Goal: Information Seeking & Learning: Find specific fact

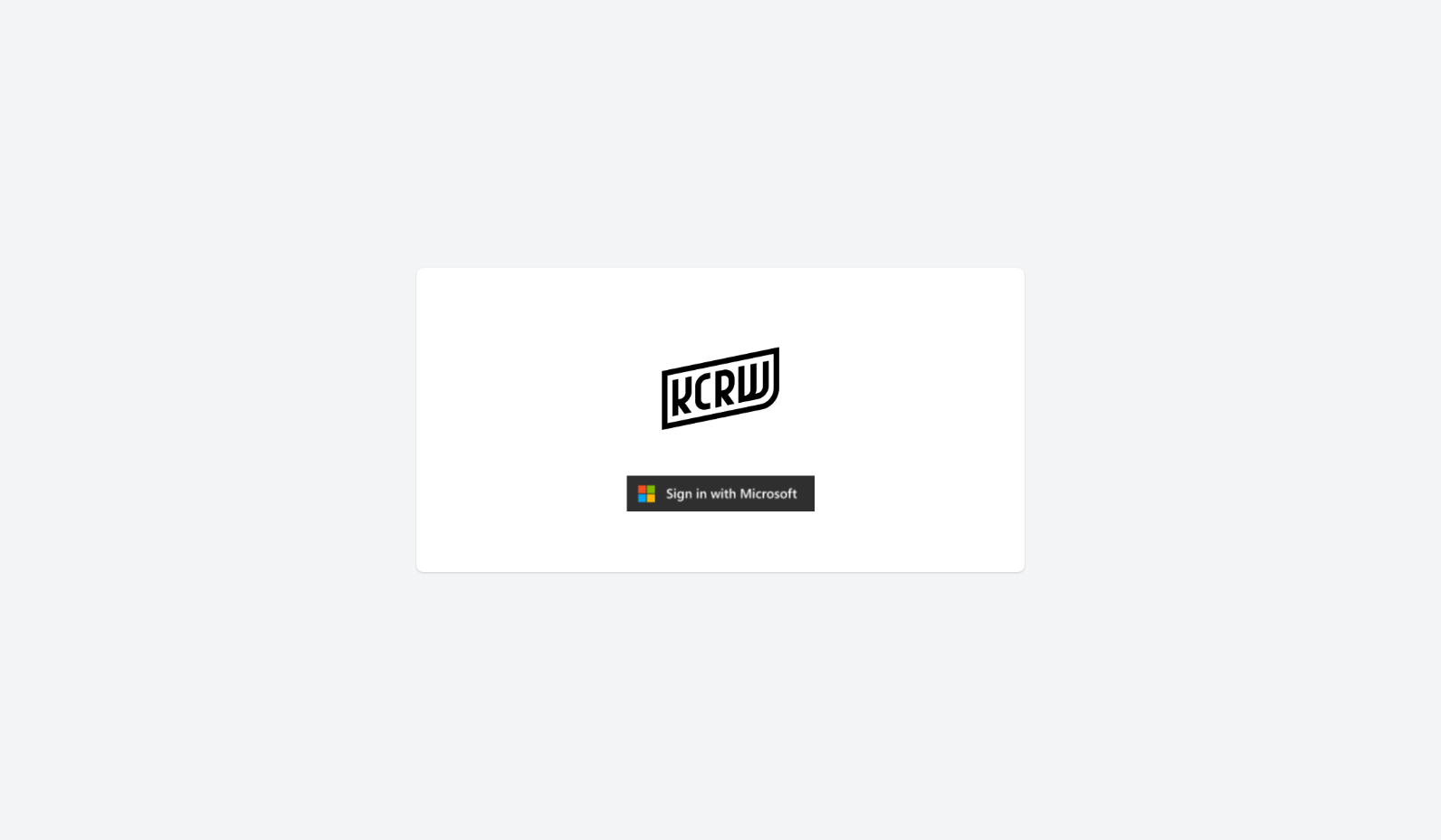
click at [723, 502] on img "submit" at bounding box center [720, 493] width 188 height 36
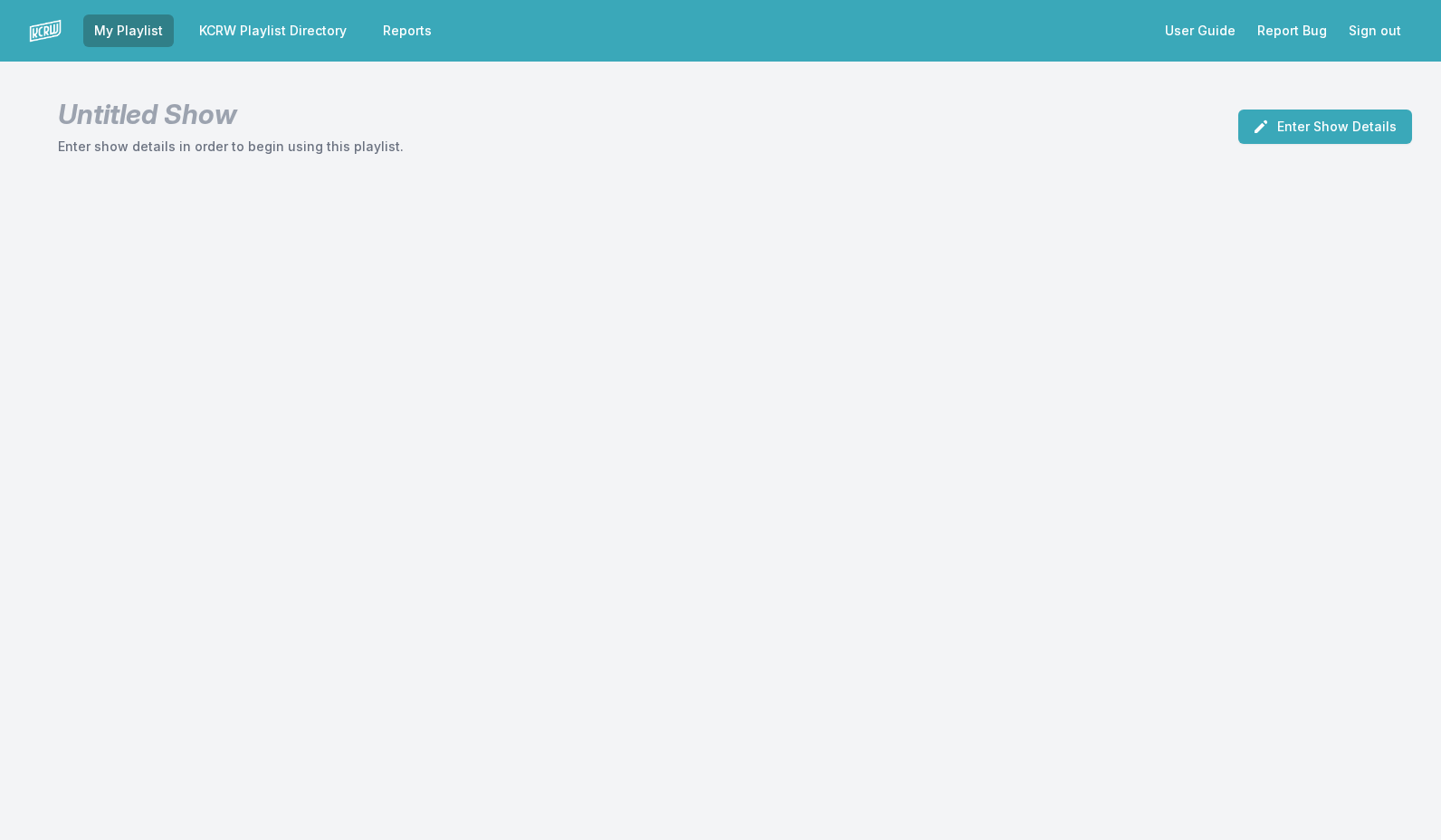
click at [298, 38] on link "KCRW Playlist Directory" at bounding box center [273, 30] width 170 height 33
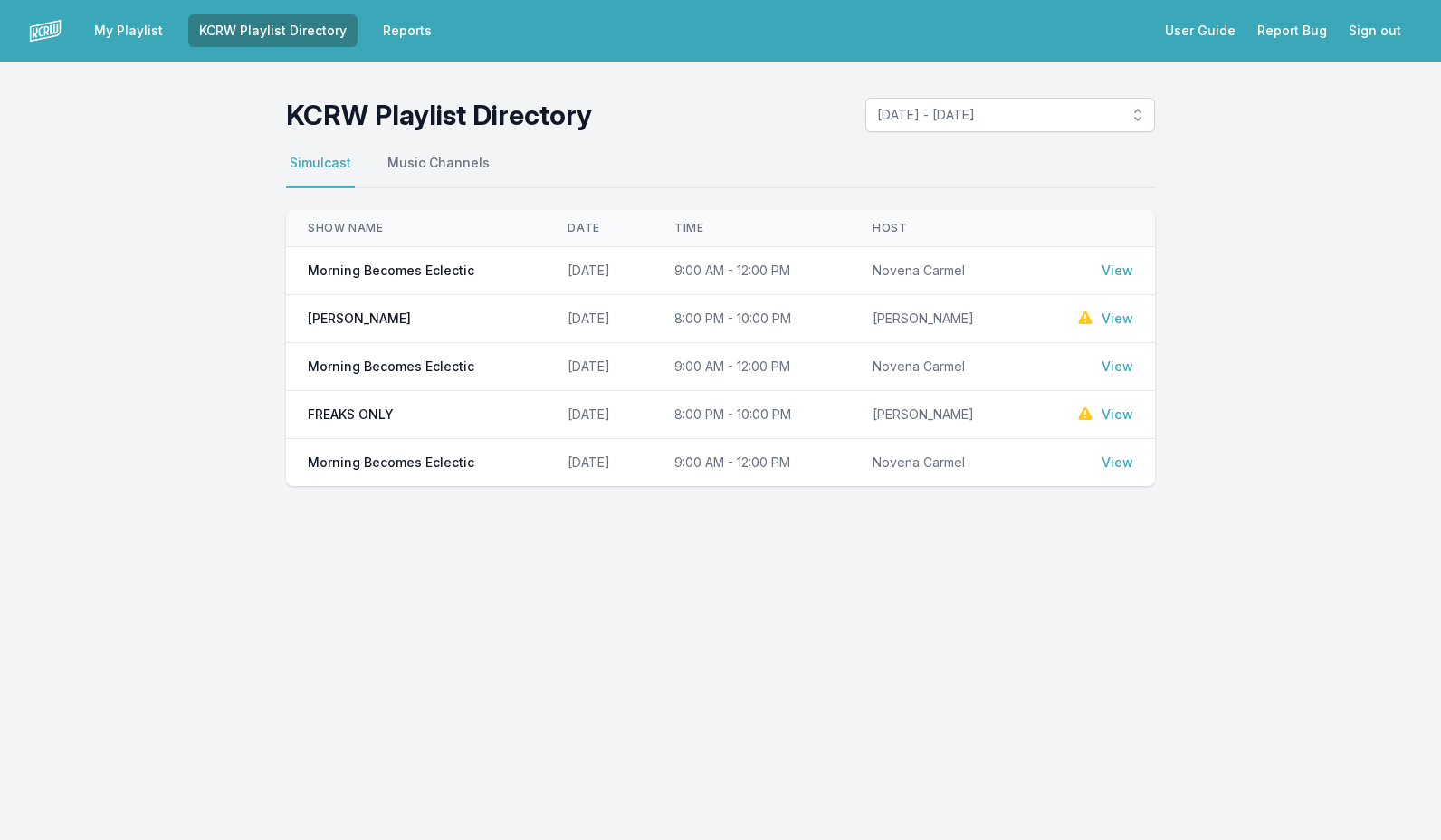
click at [1116, 271] on link "View" at bounding box center [1118, 270] width 32 height 18
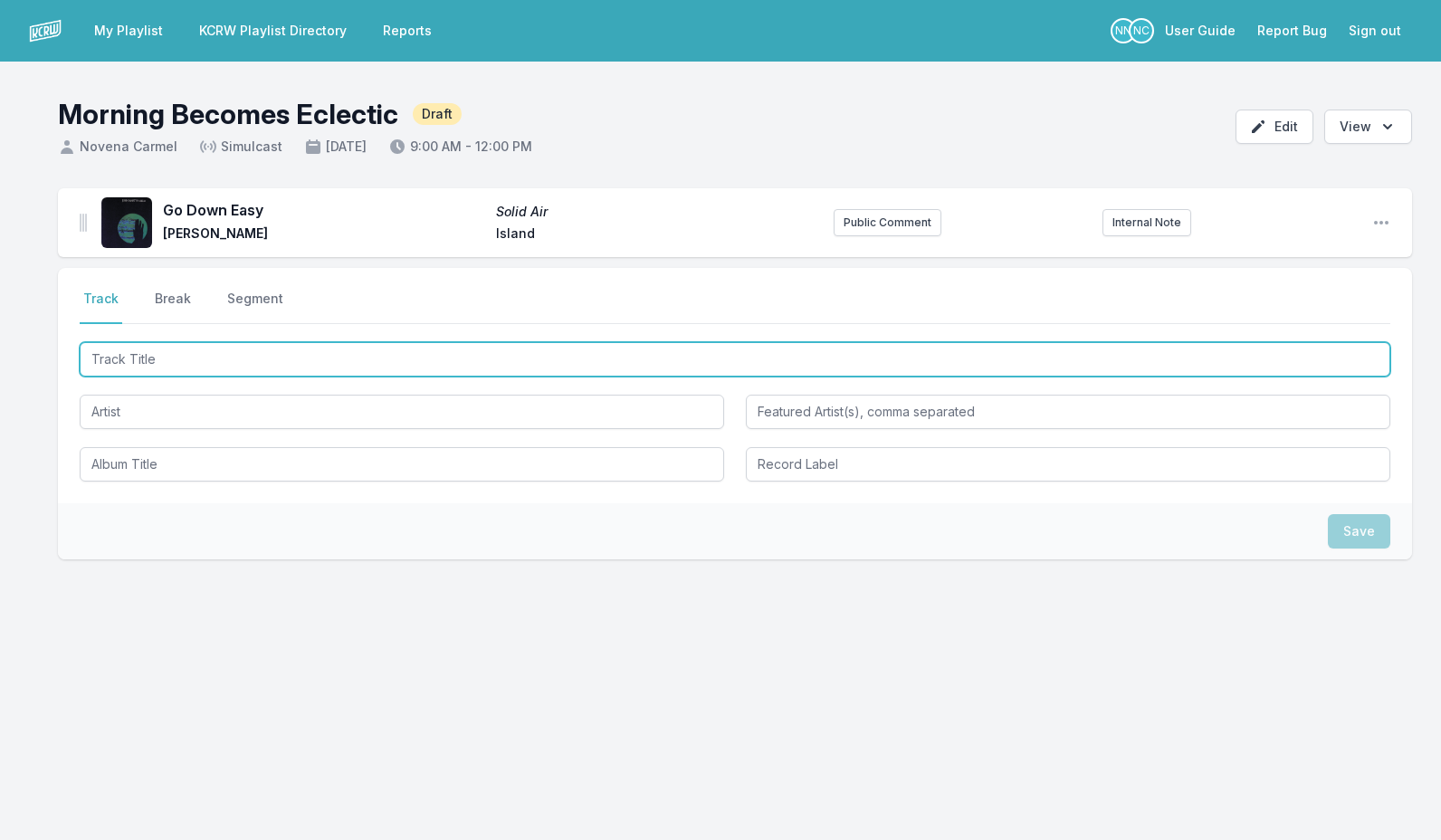
click at [285, 366] on input "Track Title" at bounding box center [736, 359] width 1311 height 35
type input "Amazing"
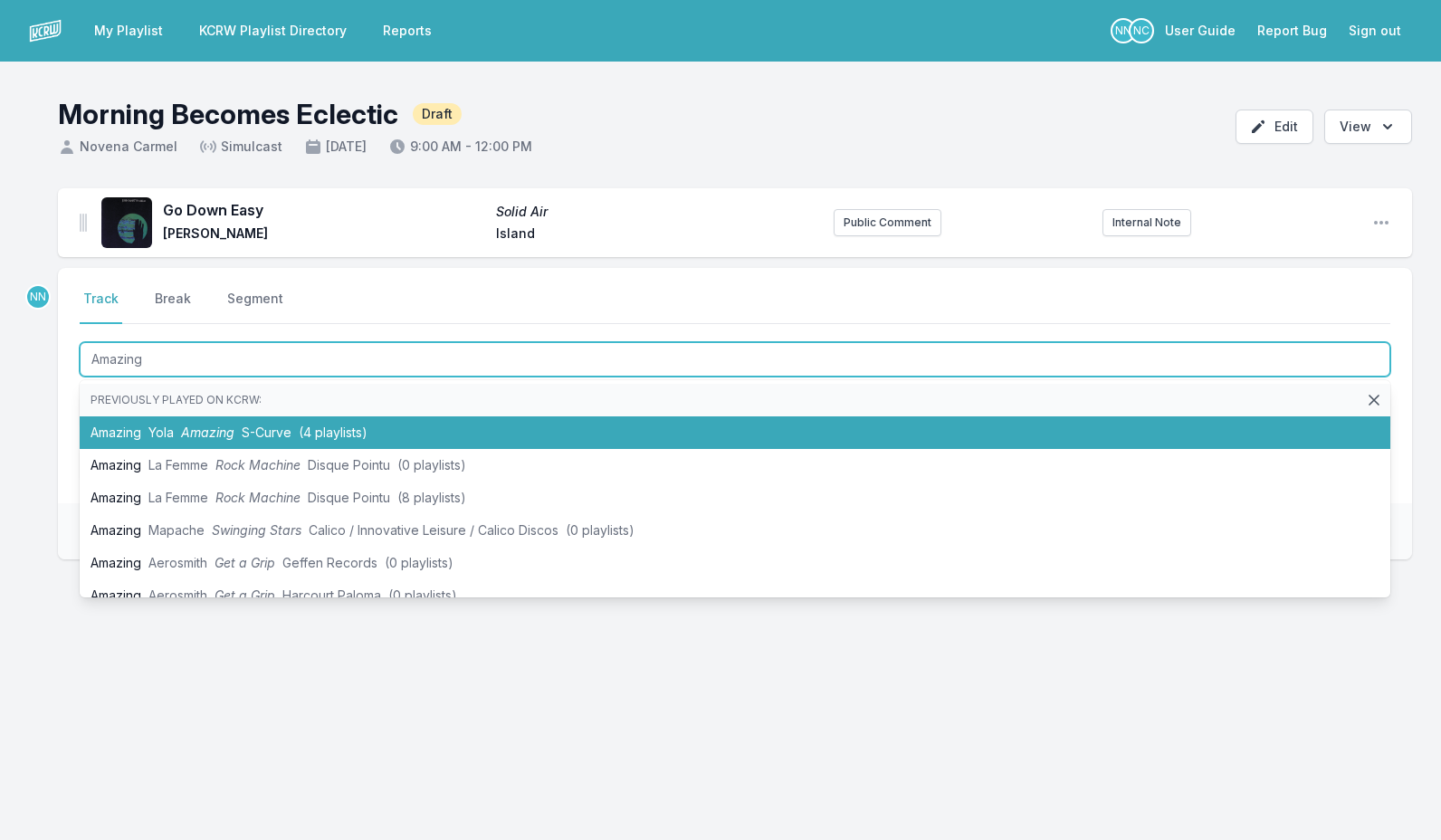
click at [311, 430] on span "(4 playlists)" at bounding box center [332, 432] width 69 height 15
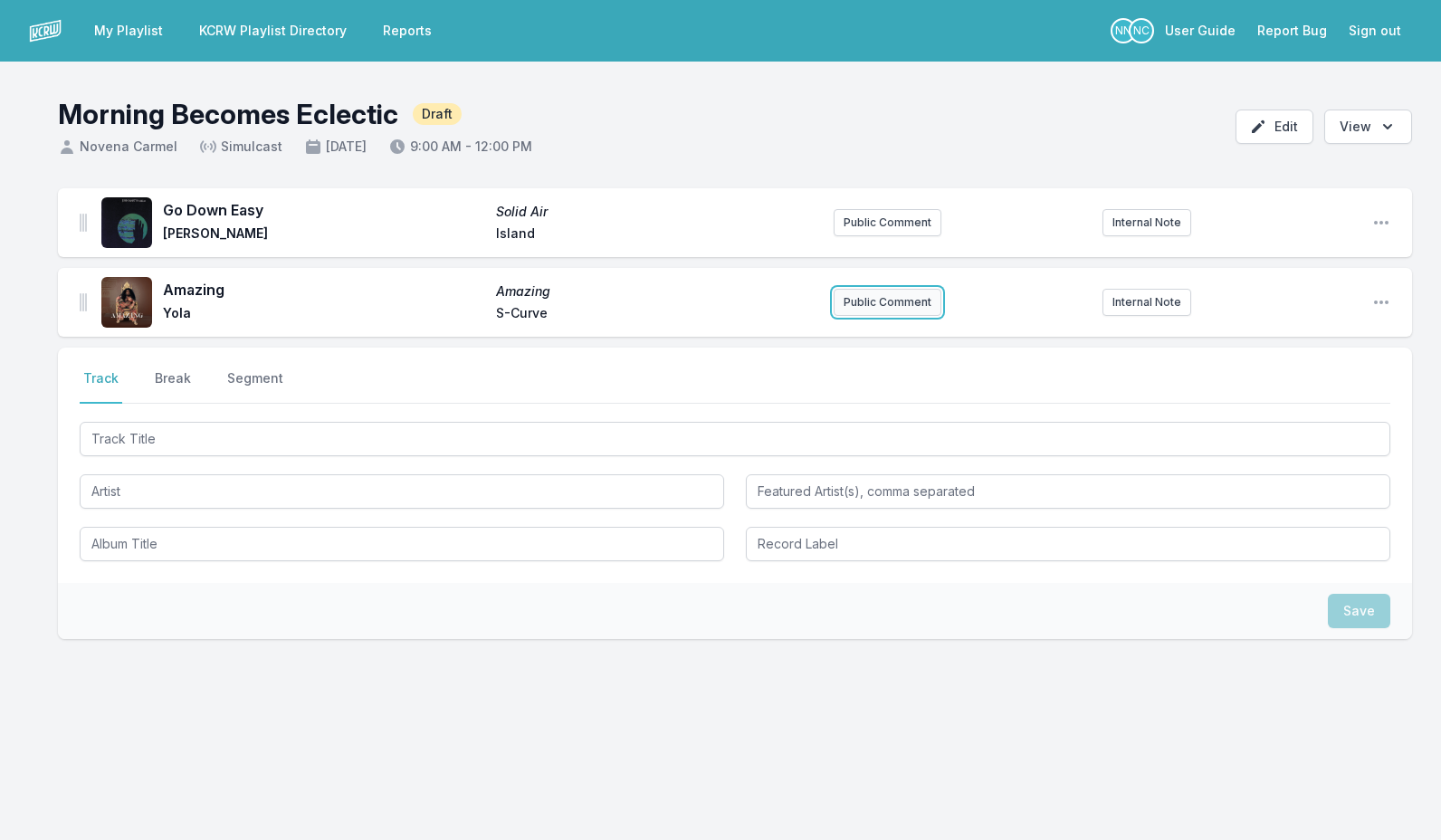
click at [920, 306] on button "Public Comment" at bounding box center [887, 302] width 107 height 27
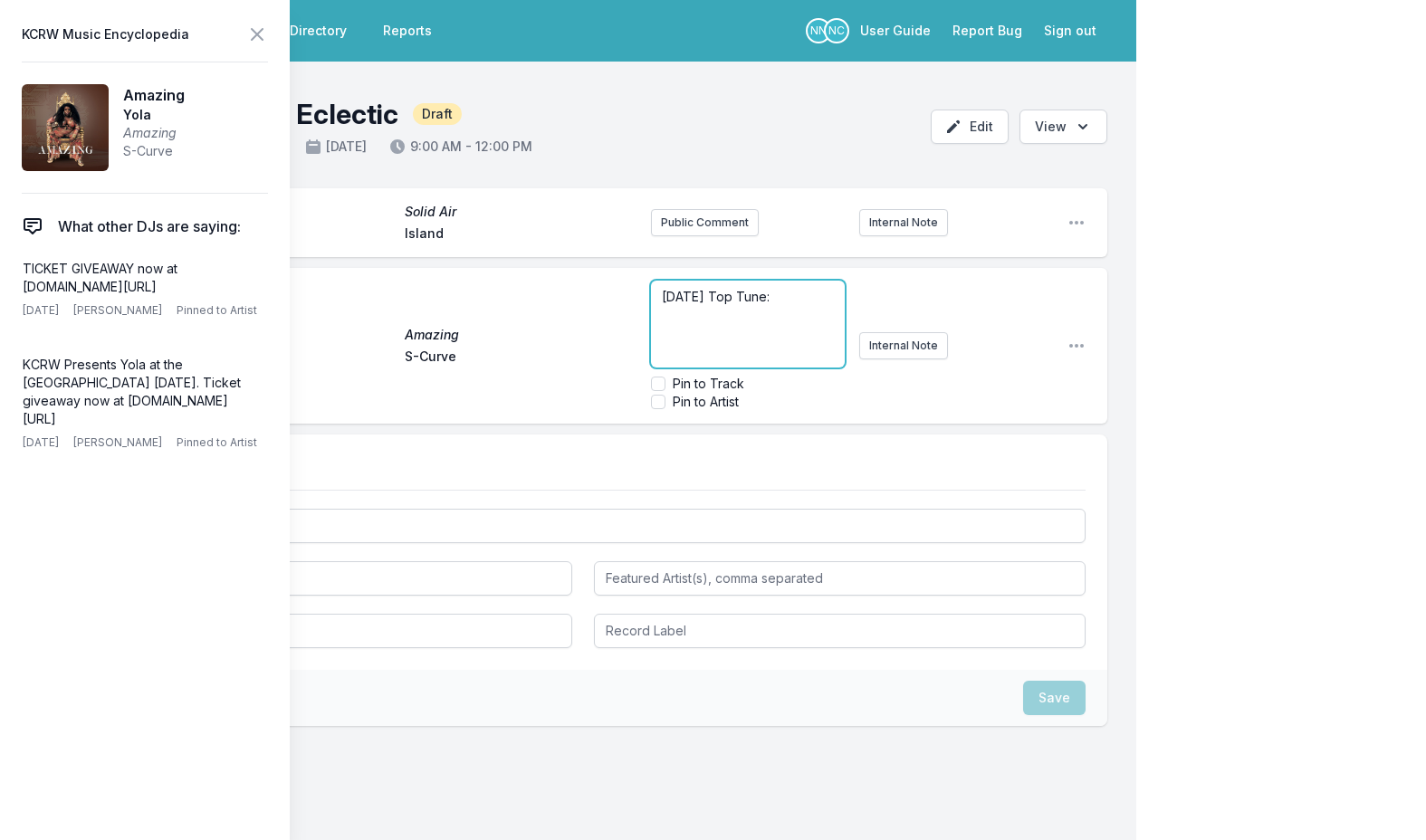
click at [813, 300] on p "Today's Top Tune:" at bounding box center [748, 297] width 172 height 18
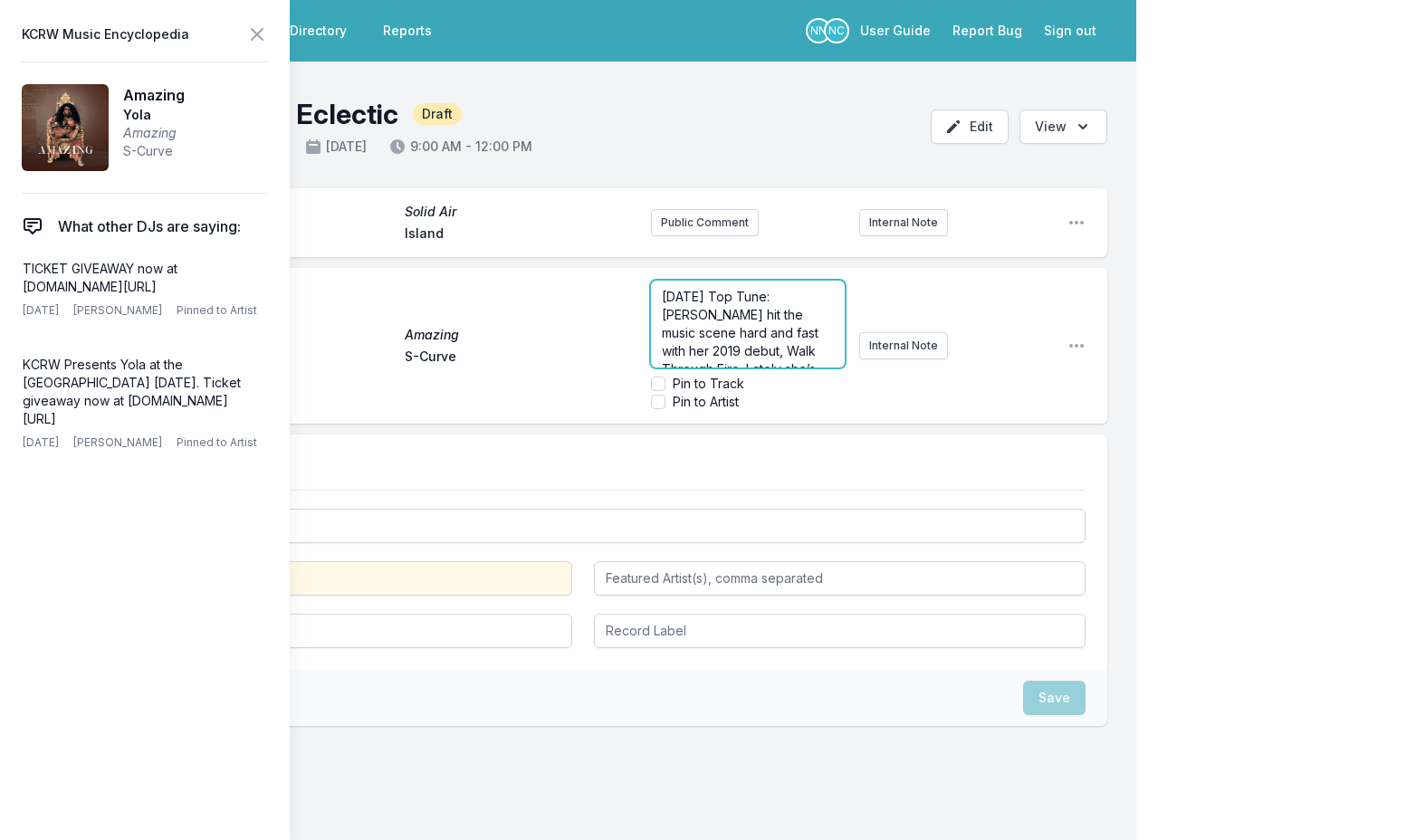
click at [779, 298] on span "Today's Top Tune: Yola hit the music scene hard and fast with her 2019 debut, W…" at bounding box center [748, 414] width 172 height 250
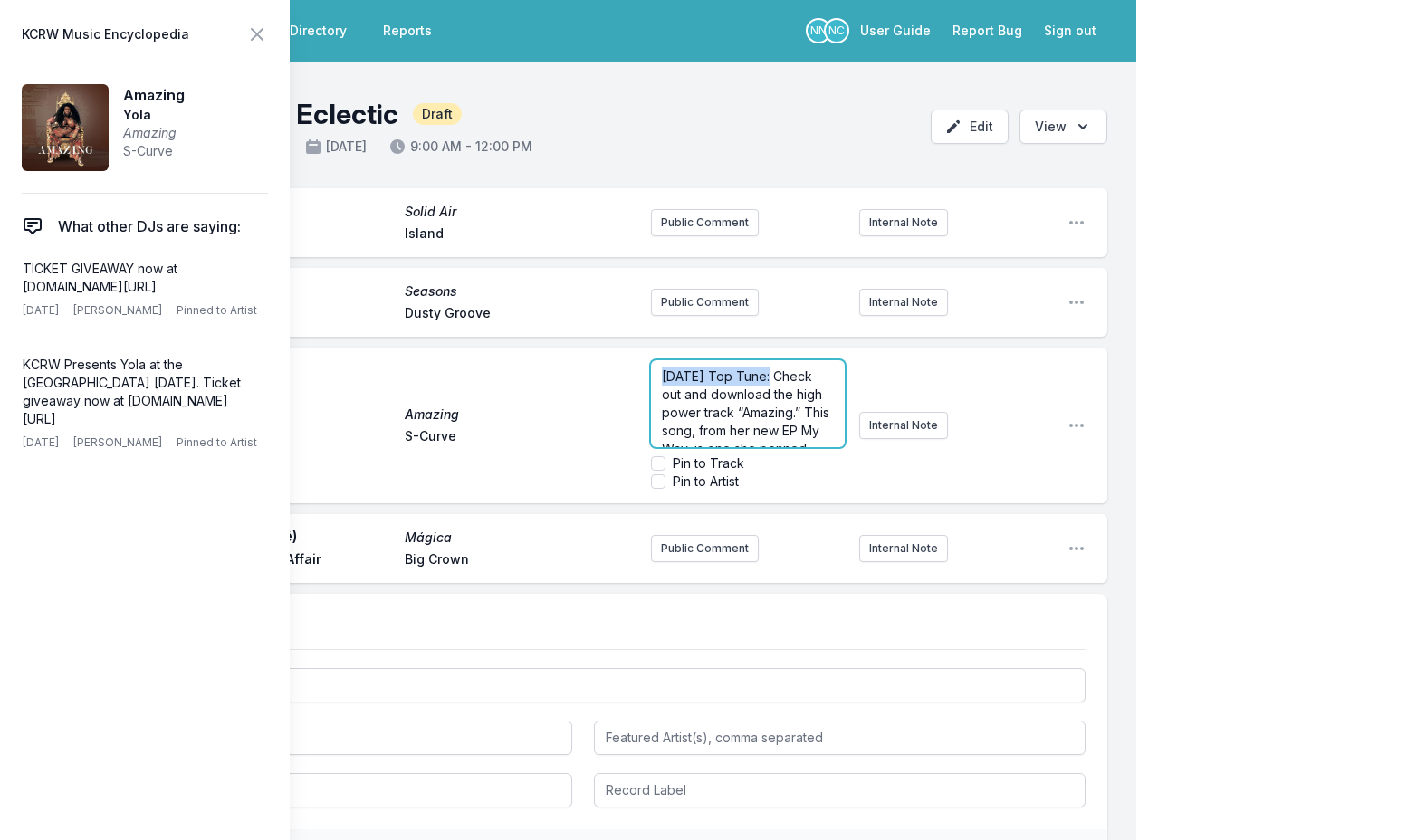
drag, startPoint x: 771, startPoint y: 375, endPoint x: 567, endPoint y: 381, distance: 204.1
click at [567, 381] on div "Amazing Amazing Yola S-Curve Today's Top Tune: Check out and download the high …" at bounding box center [583, 425] width 1049 height 155
click at [256, 35] on icon at bounding box center [257, 35] width 11 height 11
